Goal: Task Accomplishment & Management: Use online tool/utility

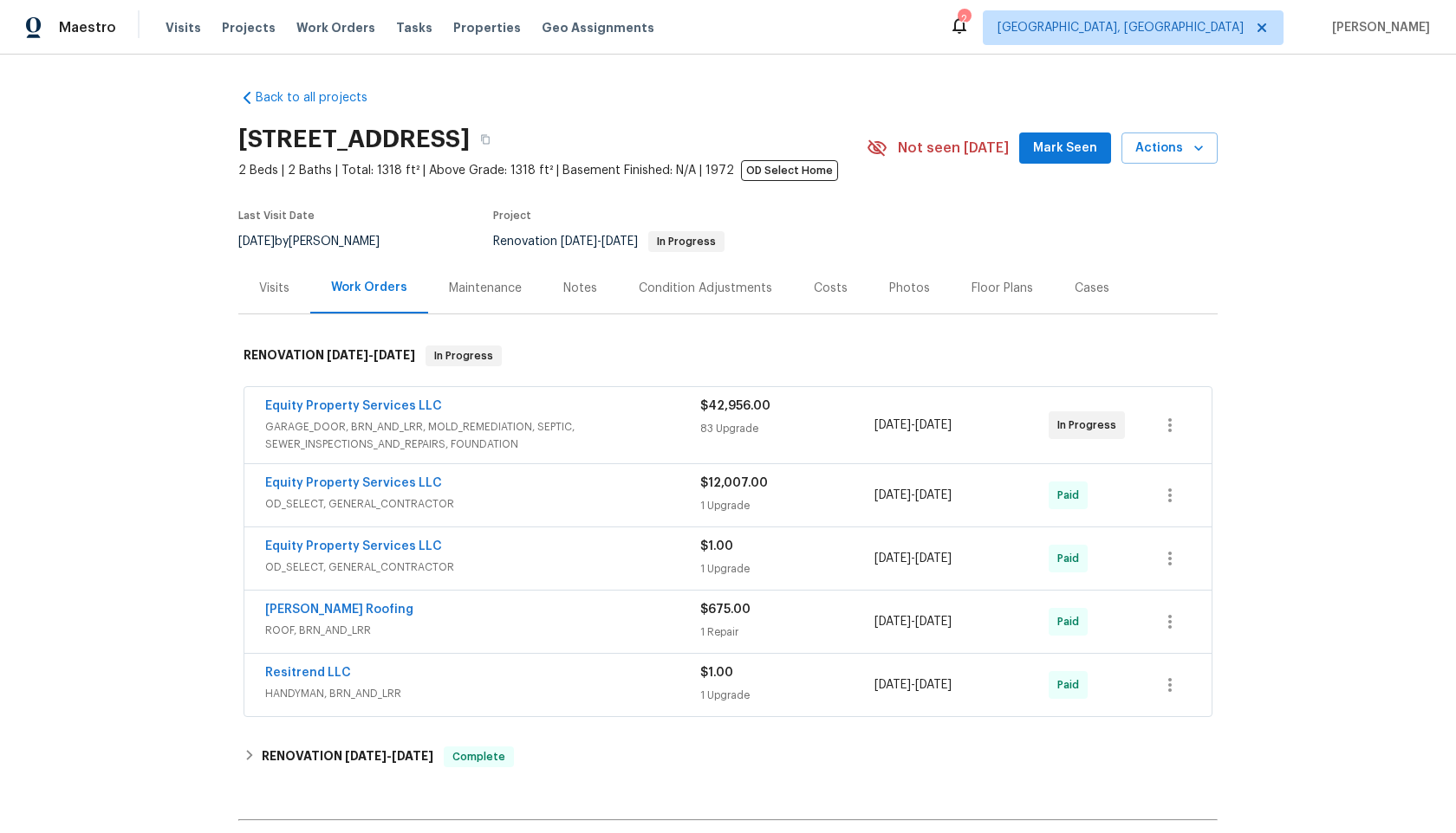
click at [868, 81] on div "Back to all projects [STREET_ADDRESS] 2 Beds | 2 Baths | Total: 1318 ft² | Abov…" at bounding box center [727, 507] width 979 height 864
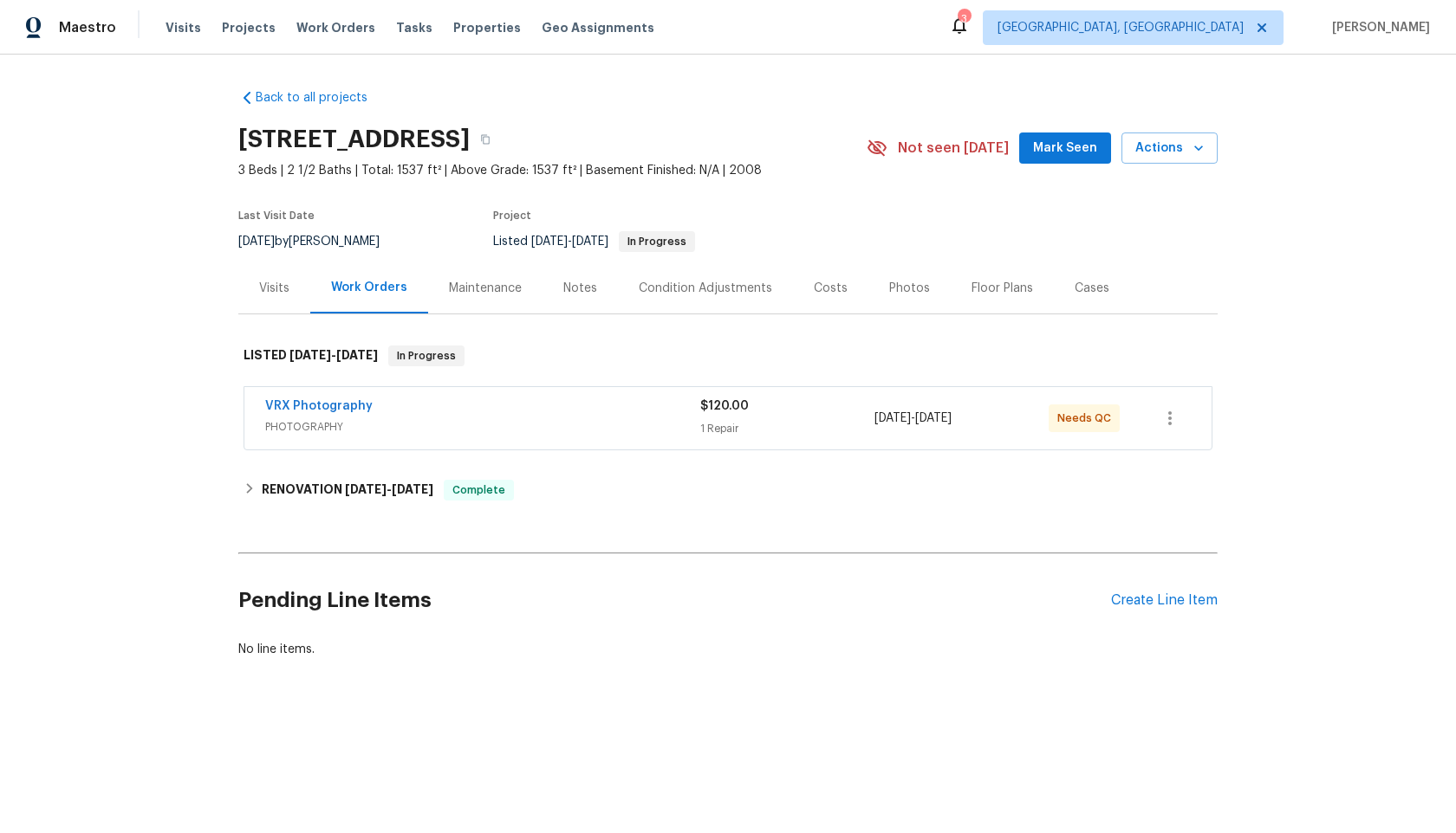
click at [542, 421] on span "PHOTOGRAPHY" at bounding box center [483, 427] width 435 height 17
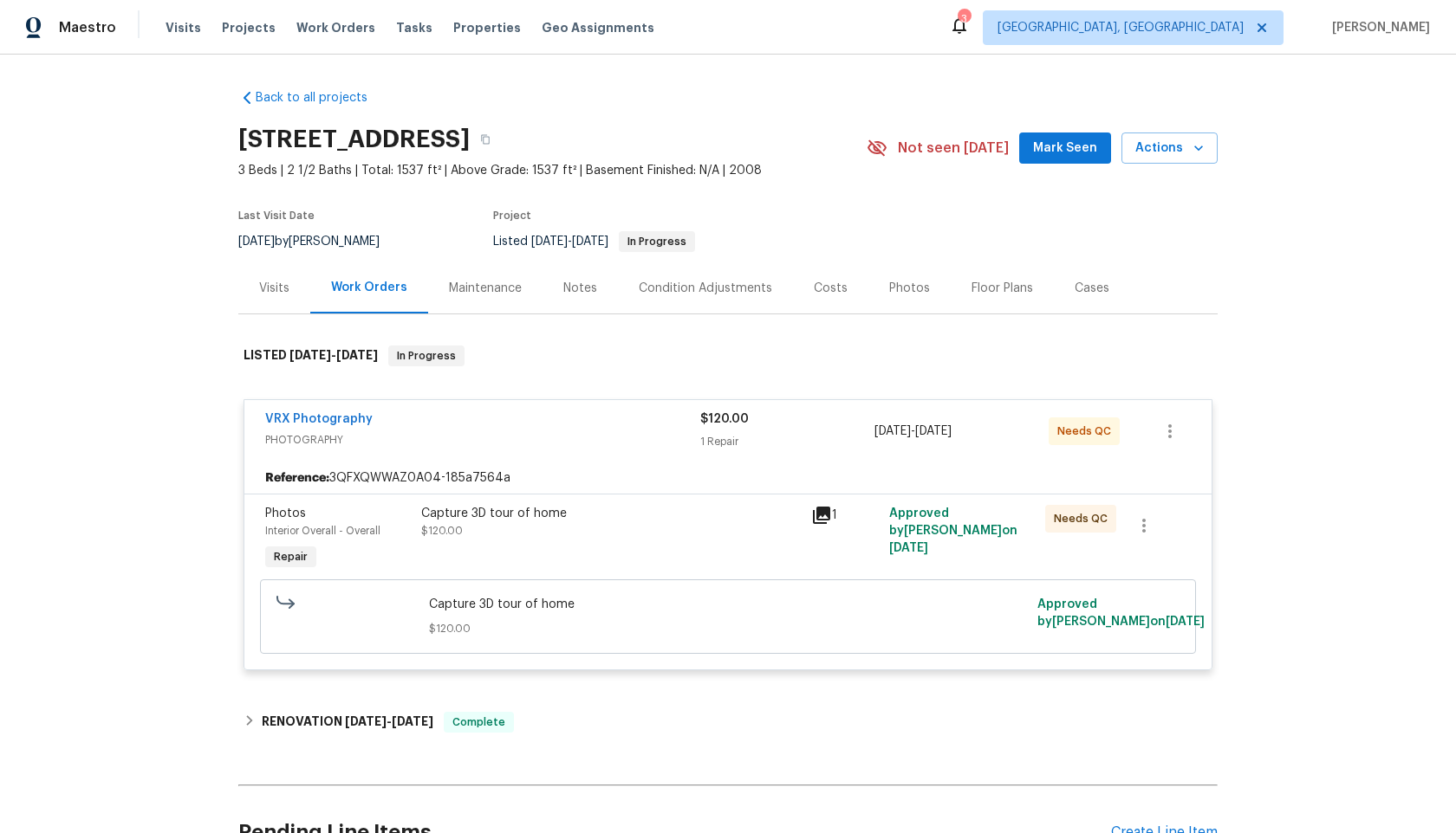
drag, startPoint x: 477, startPoint y: 139, endPoint x: 222, endPoint y: 137, distance: 255.0
click at [222, 137] on div "Back to all projects 2514 N Palo Verde Dr, Florence, AZ 85132 3 Beds | 2 1/2 Ba…" at bounding box center [728, 444] width 1456 height 778
copy h2 "2514 N Palo Verde Dr"
click at [727, 554] on div "Capture 3D tour of home $120.00" at bounding box center [610, 540] width 390 height 80
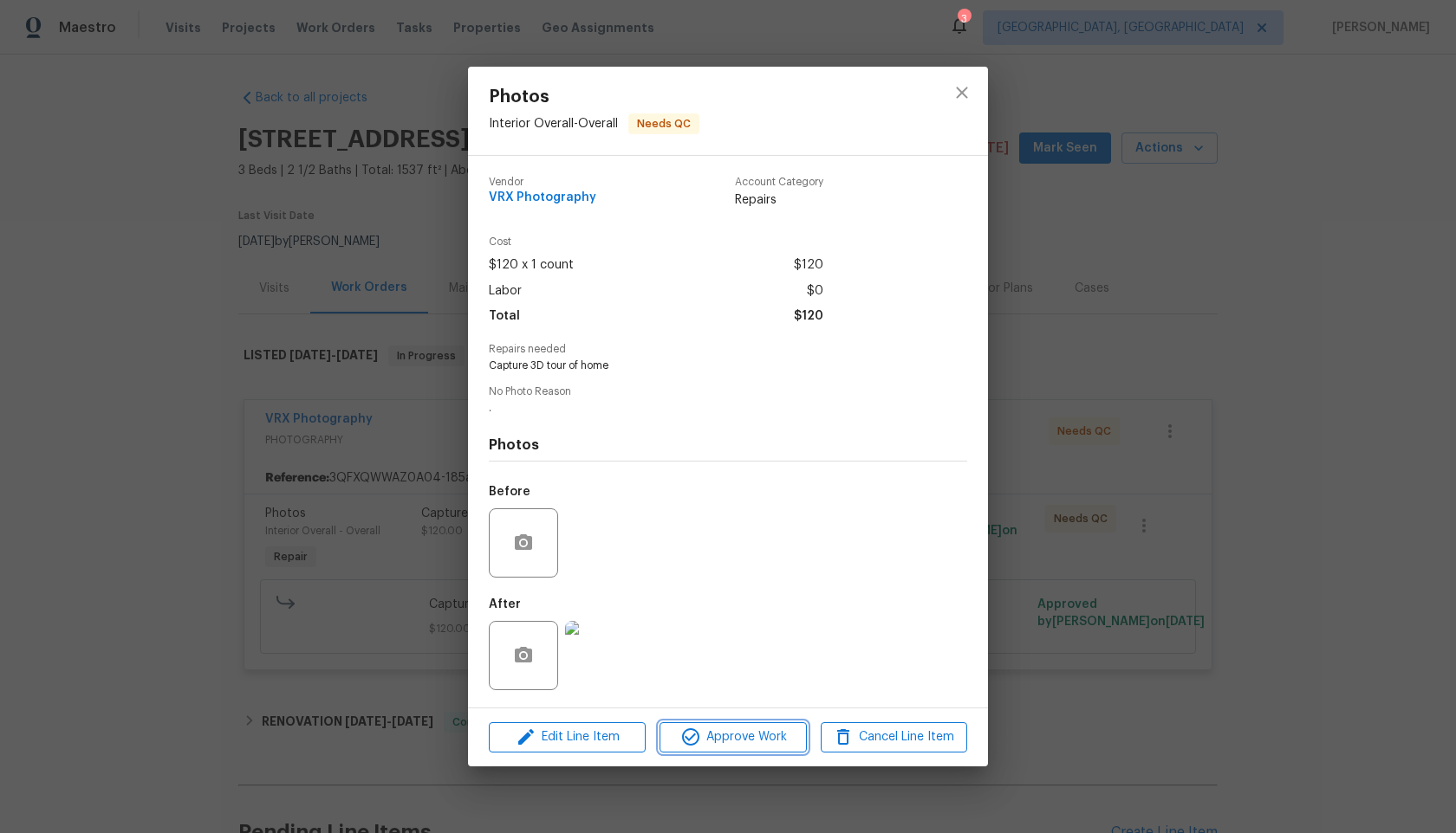
click at [759, 744] on span "Approve Work" at bounding box center [733, 737] width 136 height 22
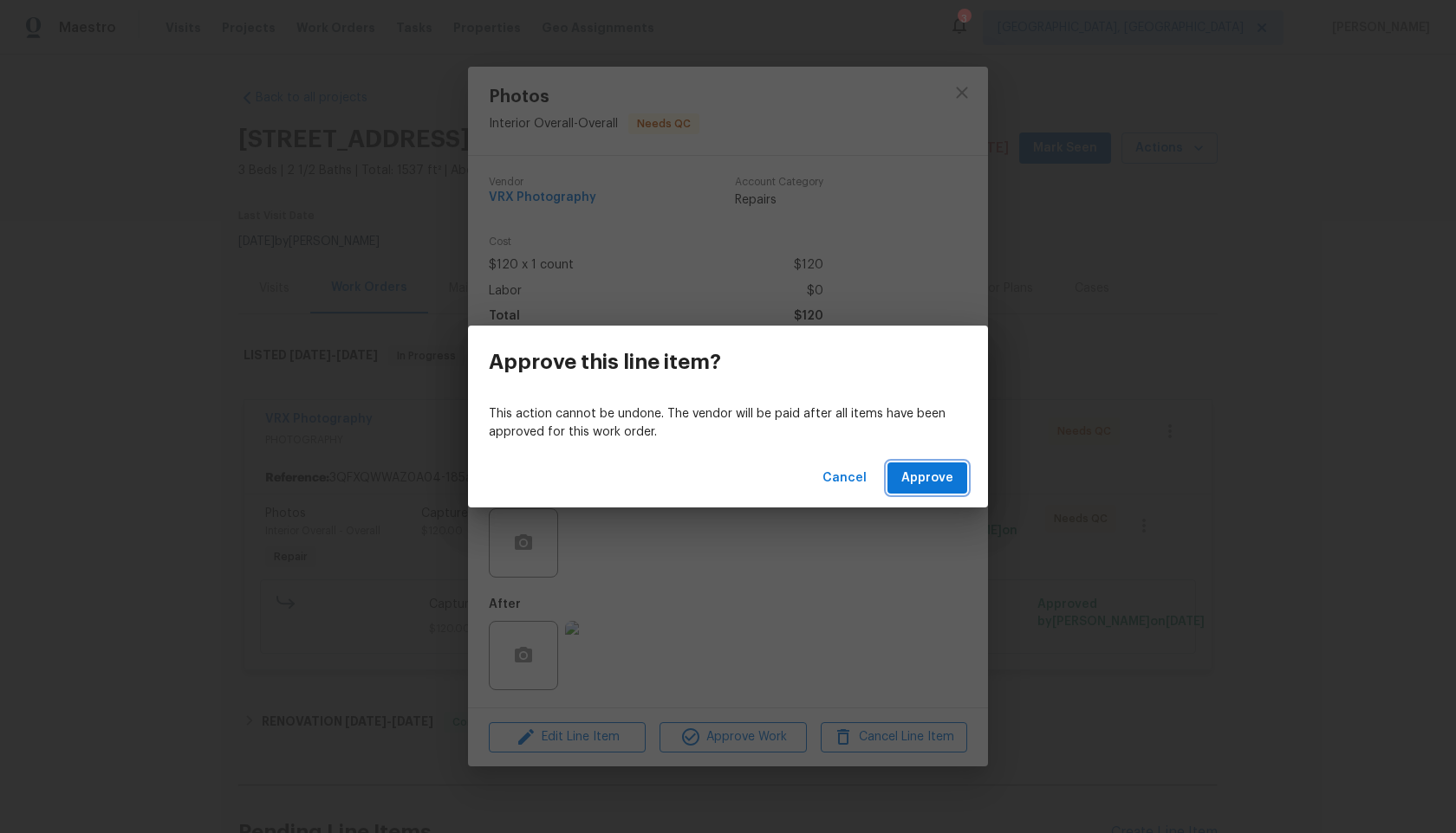
click at [951, 468] on span "Approve" at bounding box center [926, 479] width 52 height 22
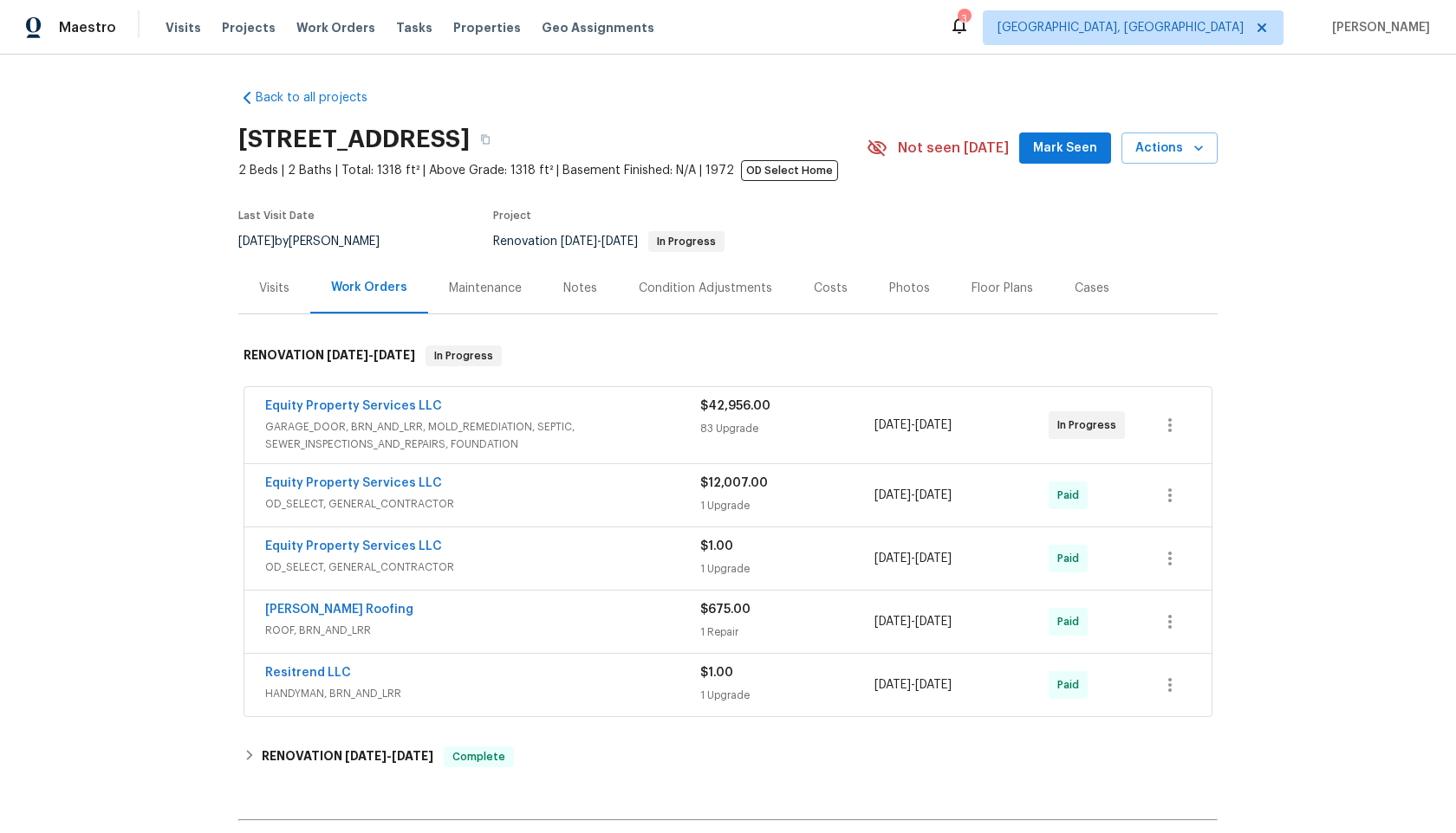
drag, startPoint x: 513, startPoint y: 136, endPoint x: 218, endPoint y: 135, distance: 295.0
click at [218, 135] on div "Back to all projects 13433 N Emberwood Dr, Sun City, AZ 85351 2 Beds | 2 Baths …" at bounding box center [728, 444] width 1456 height 778
copy h2 "13433 N Emberwood Dr"
